Goal: Information Seeking & Learning: Learn about a topic

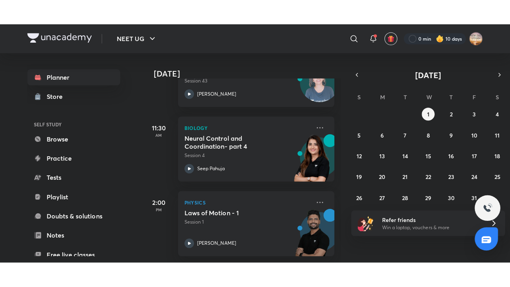
scroll to position [162, 0]
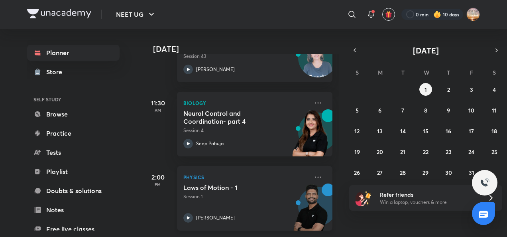
click at [186, 213] on icon at bounding box center [188, 218] width 10 height 10
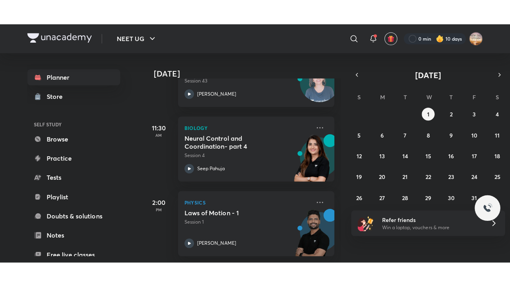
scroll to position [112, 0]
